Goal: Find specific page/section

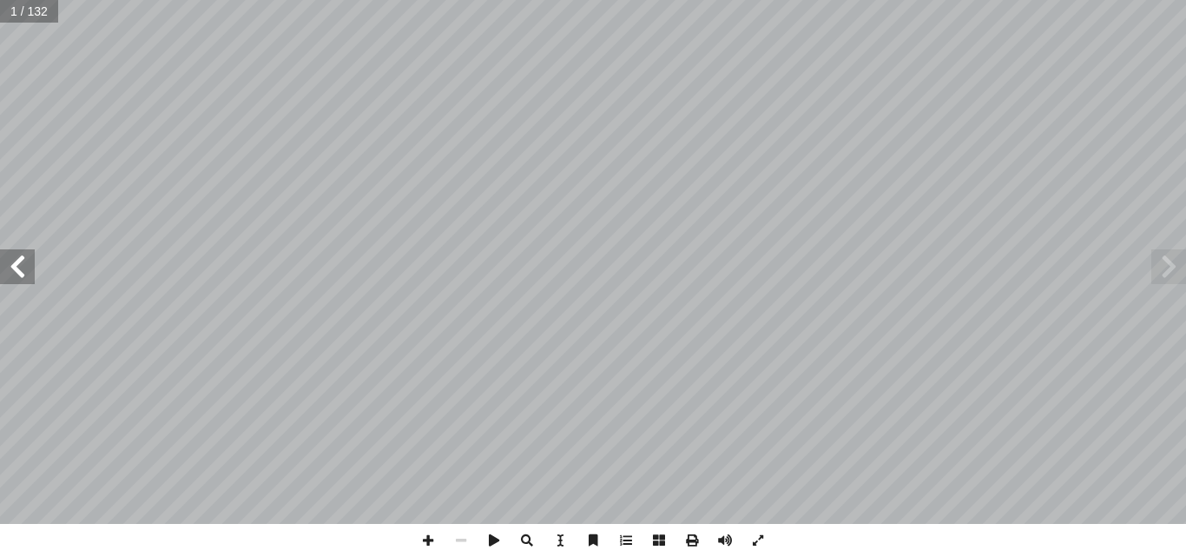
click at [8, 280] on span at bounding box center [17, 266] width 35 height 35
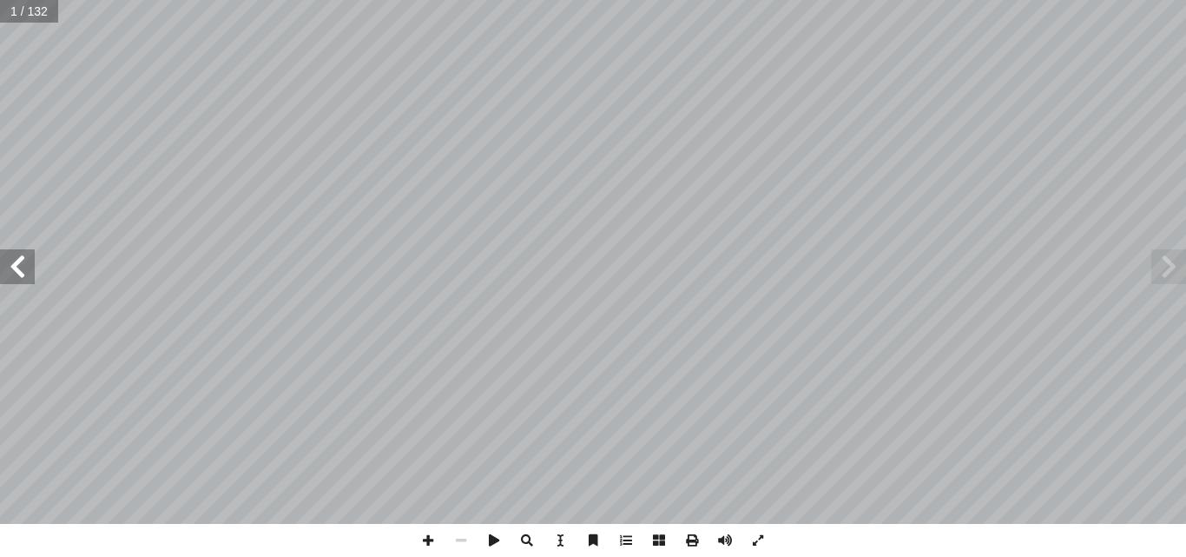
click at [8, 280] on span at bounding box center [17, 266] width 35 height 35
click at [4, 280] on span at bounding box center [17, 266] width 35 height 35
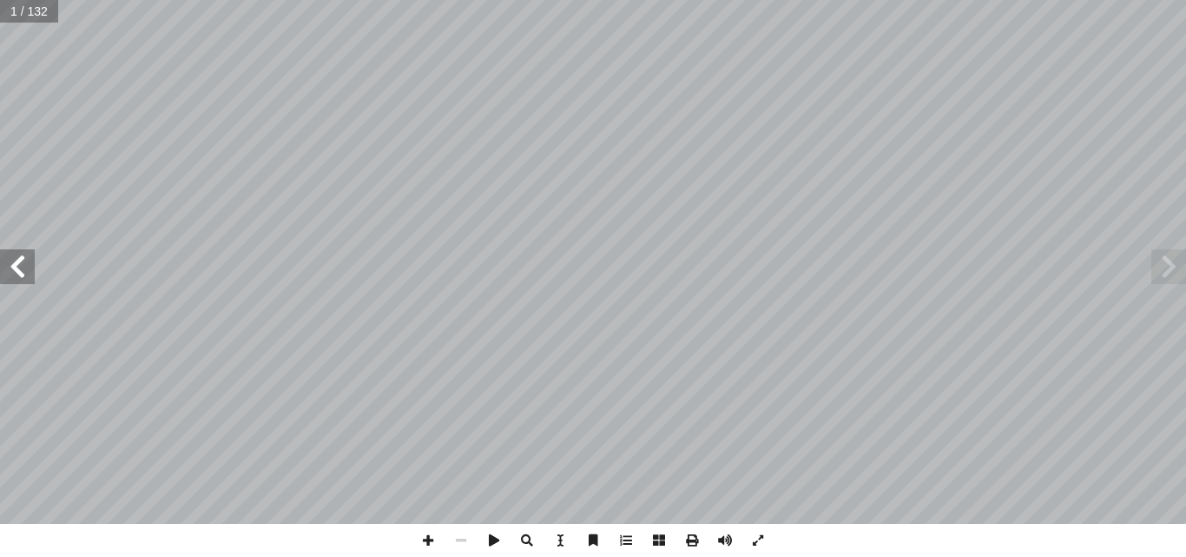
click at [4, 280] on span at bounding box center [17, 266] width 35 height 35
click at [10, 276] on span at bounding box center [17, 266] width 35 height 35
click at [13, 274] on span at bounding box center [17, 266] width 35 height 35
click at [20, 272] on span at bounding box center [17, 266] width 35 height 35
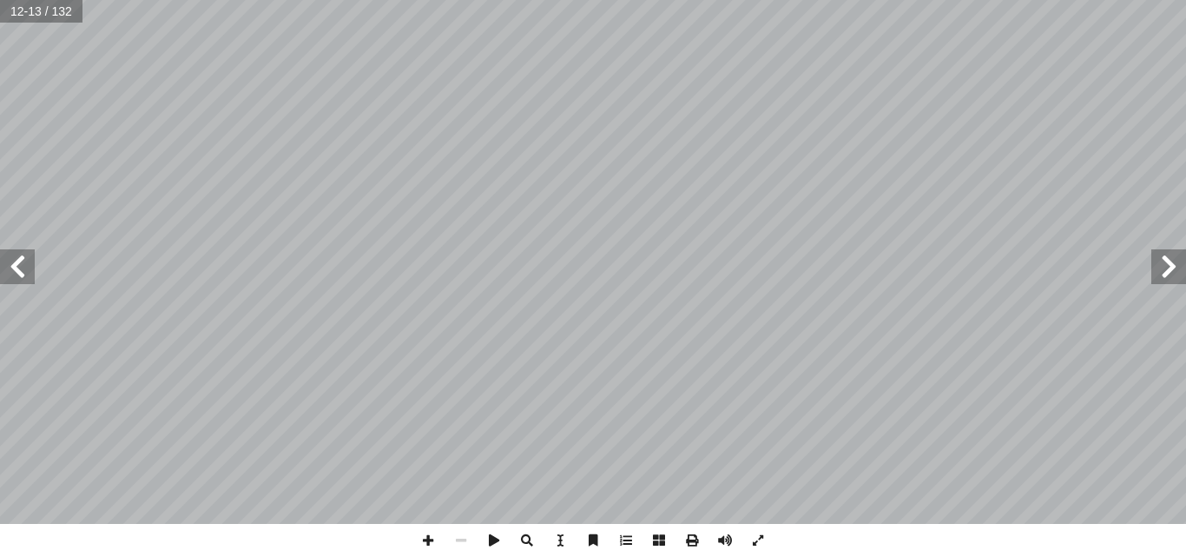
click at [20, 272] on span at bounding box center [17, 266] width 35 height 35
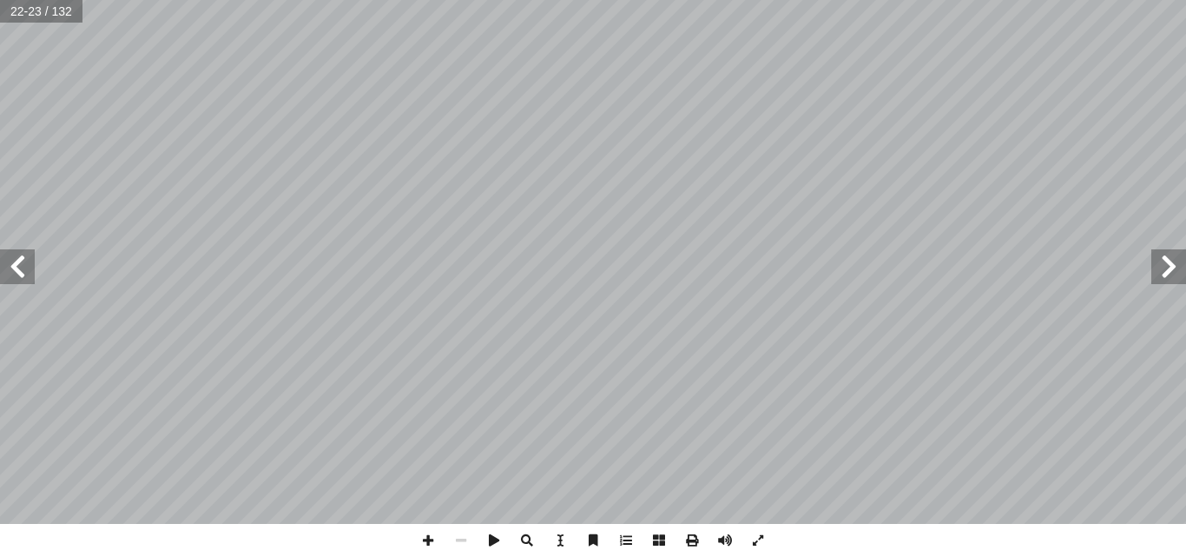
click at [11, 277] on span at bounding box center [17, 266] width 35 height 35
click at [1154, 266] on span at bounding box center [1168, 266] width 35 height 35
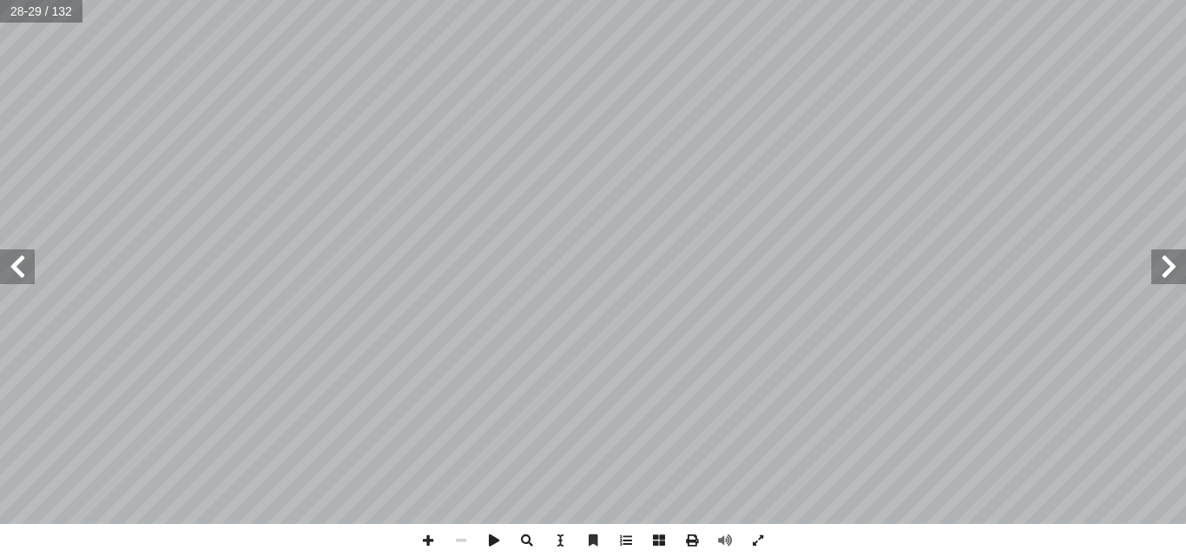
click at [589, 263] on div "24 قويم َّ الت ِ ــر ْ ي َ غ ِ ة َ بــار ِ ع ْ ال َ ــل ِ قاب ُ ) م ( َ ة َ شــ…" at bounding box center [593, 278] width 1186 height 557
drag, startPoint x: 1171, startPoint y: 270, endPoint x: 1169, endPoint y: 249, distance: 21.0
click at [1169, 249] on span at bounding box center [1168, 266] width 35 height 35
